Goal: Task Accomplishment & Management: Manage account settings

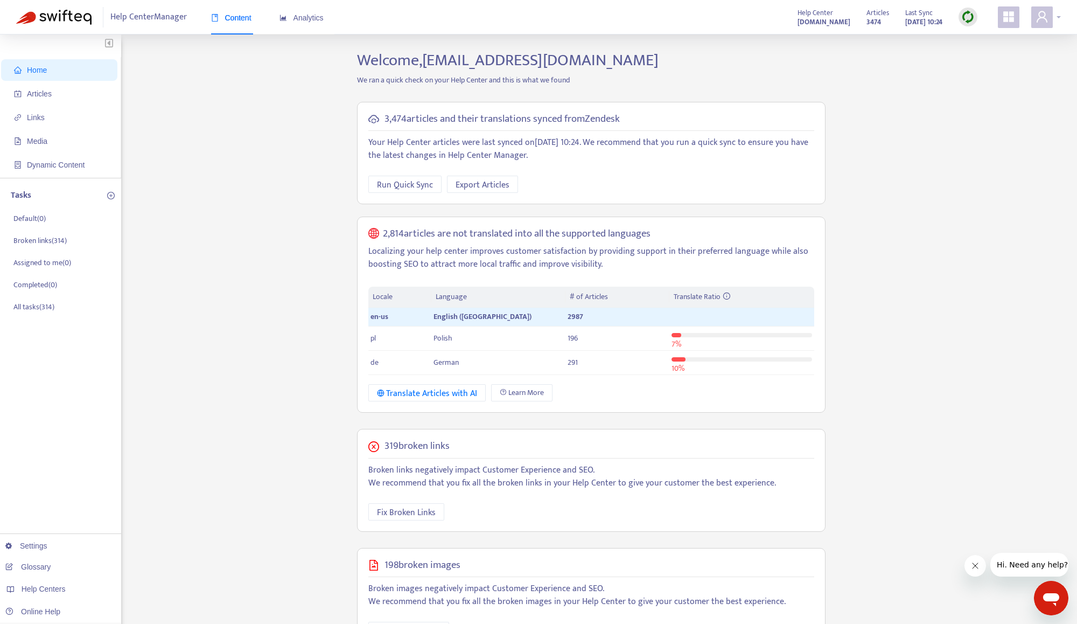
click at [1045, 8] on span at bounding box center [1043, 17] width 22 height 22
click at [1045, 12] on icon "user" at bounding box center [1042, 16] width 13 height 13
click at [1036, 16] on icon "user" at bounding box center [1042, 16] width 13 height 13
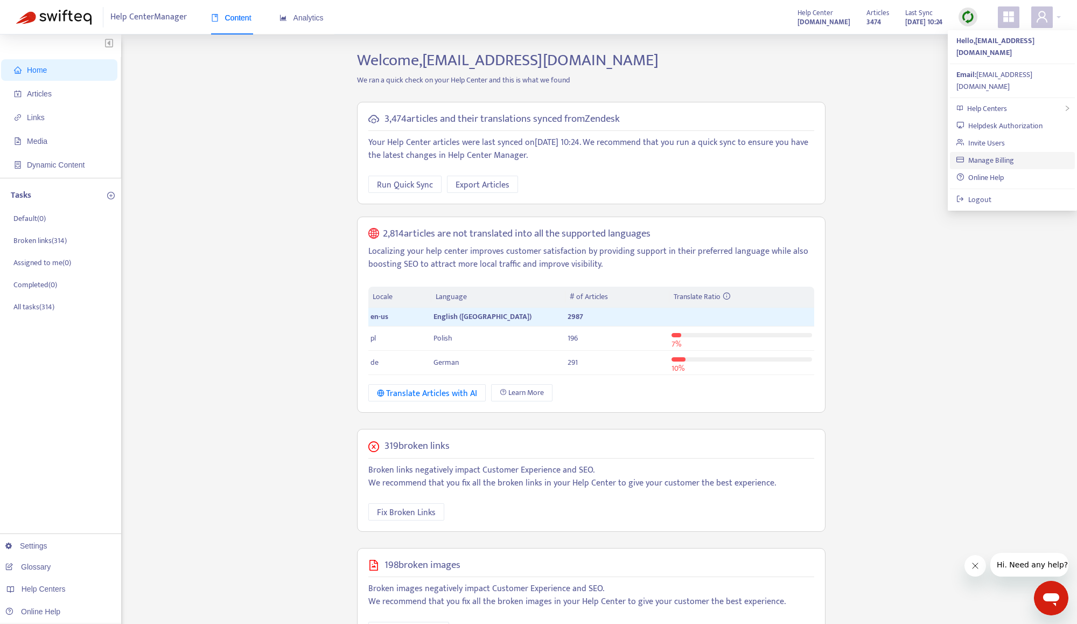
click at [976, 154] on link "Manage Billing" at bounding box center [986, 160] width 58 height 12
